Goal: Task Accomplishment & Management: Manage account settings

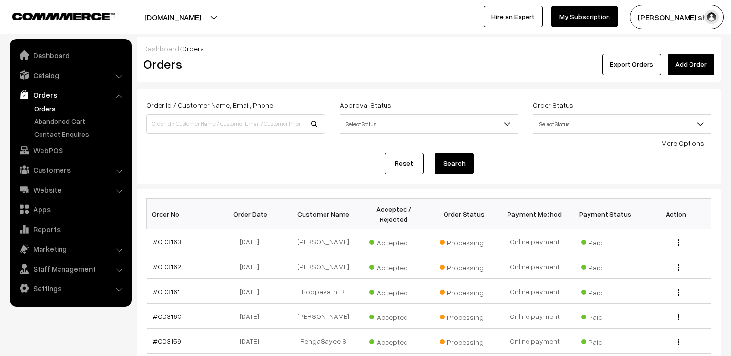
scroll to position [163, 0]
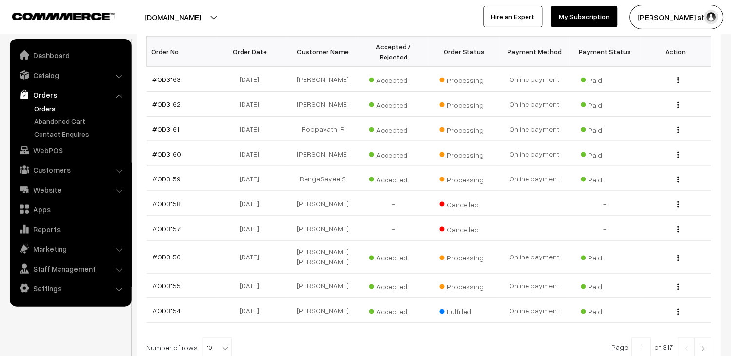
click at [38, 104] on link "Orders" at bounding box center [80, 109] width 97 height 10
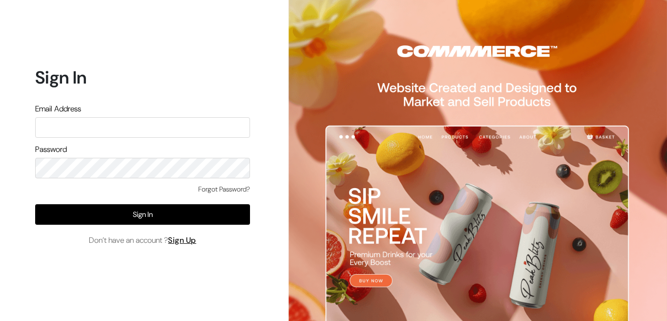
click at [209, 128] on input "text" at bounding box center [142, 127] width 215 height 21
type input "M"
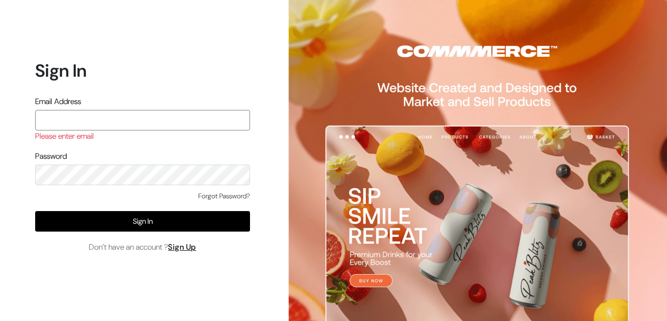
paste input "madhuresh.shah@shahbookhouse.com"
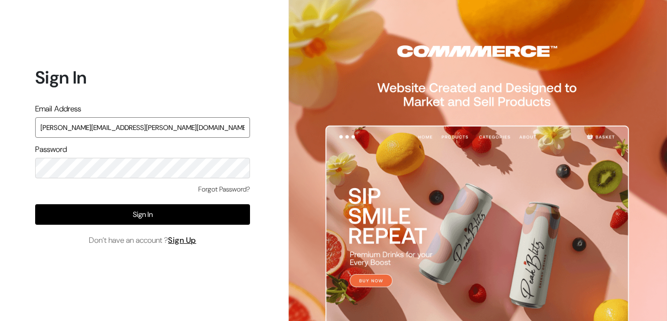
type input "madhuresh.shah@shahbookhouse.com"
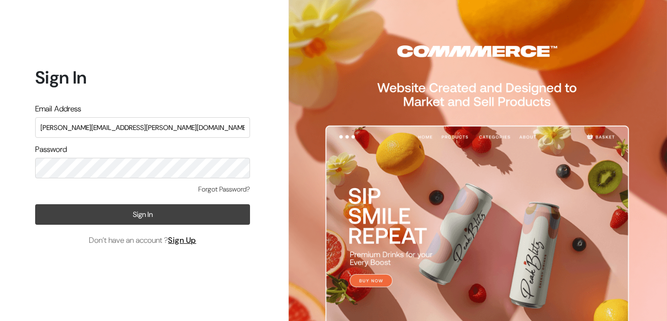
click at [181, 216] on button "Sign In" at bounding box center [142, 214] width 215 height 21
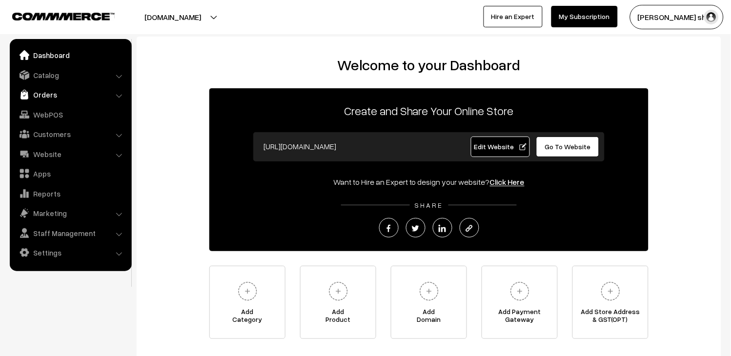
click at [51, 93] on link "Orders" at bounding box center [70, 95] width 116 height 18
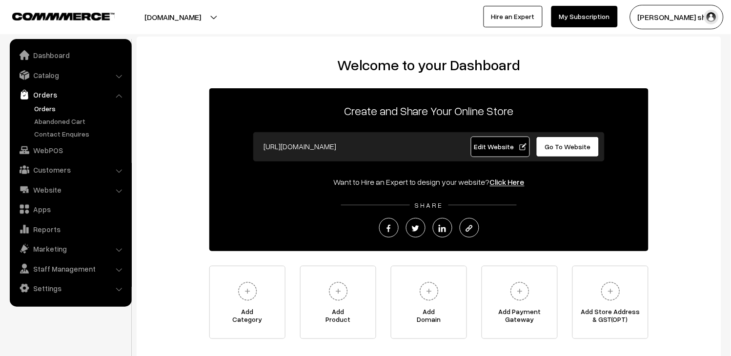
click at [48, 111] on link "Orders" at bounding box center [80, 109] width 97 height 10
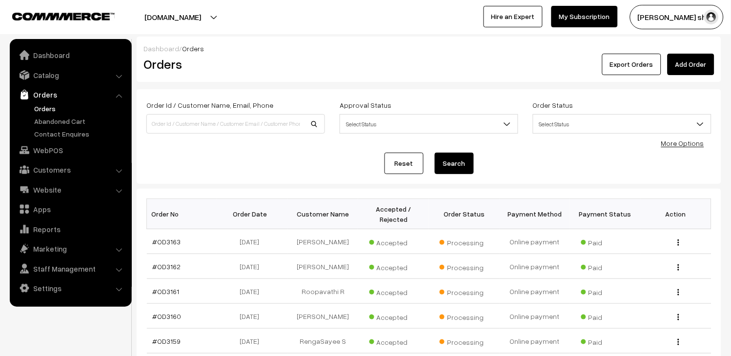
click at [42, 109] on link "Orders" at bounding box center [80, 109] width 97 height 10
